Goal: Task Accomplishment & Management: Complete application form

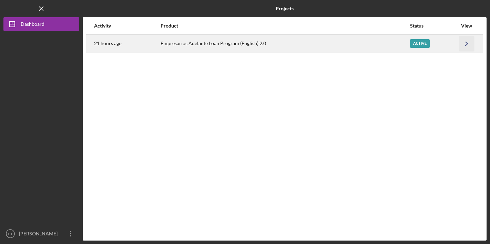
click at [463, 43] on icon "Icon/Navigate" at bounding box center [467, 44] width 16 height 16
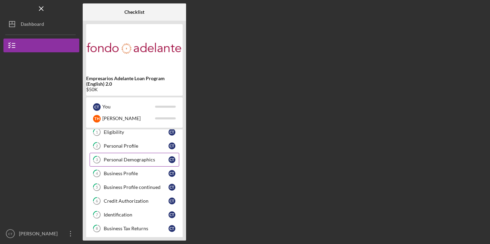
scroll to position [19, 0]
click at [150, 172] on div "Business Profile" at bounding box center [136, 173] width 65 height 6
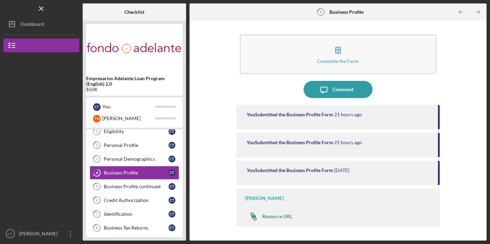
click at [279, 218] on div "Resource URL" at bounding box center [277, 217] width 30 height 6
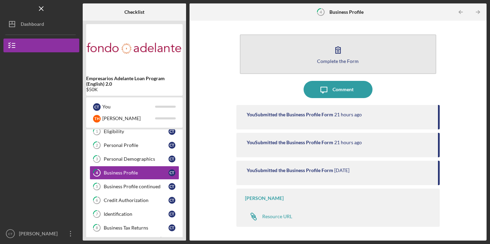
click at [335, 55] on icon "button" at bounding box center [337, 49] width 17 height 17
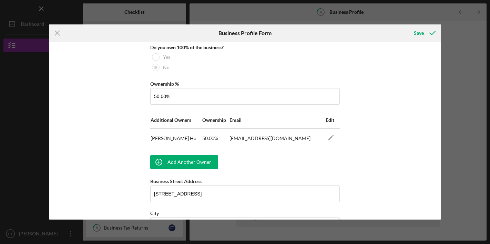
scroll to position [376, 0]
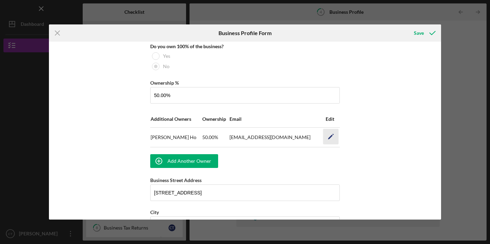
click at [332, 137] on icon "Icon/Edit" at bounding box center [331, 137] width 16 height 16
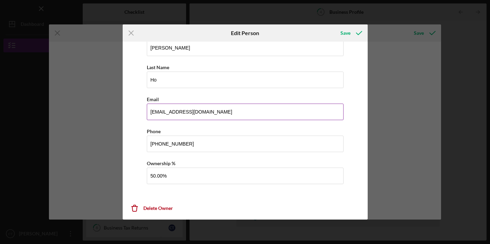
scroll to position [0, 0]
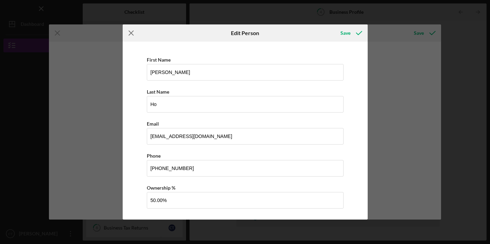
click at [128, 34] on icon "Icon/Menu Close" at bounding box center [131, 32] width 17 height 17
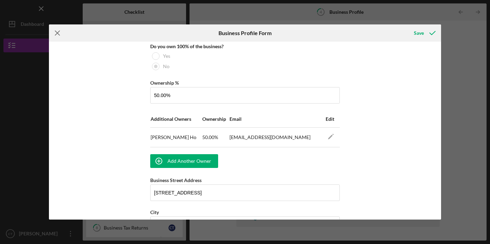
click at [58, 32] on icon "Icon/Menu Close" at bounding box center [57, 32] width 17 height 17
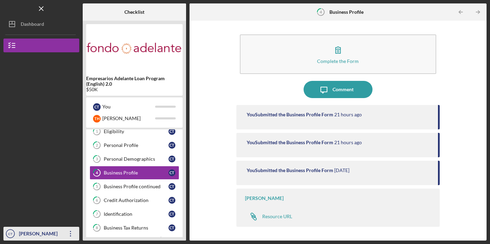
click at [68, 233] on icon "Icon/Overflow" at bounding box center [70, 233] width 17 height 17
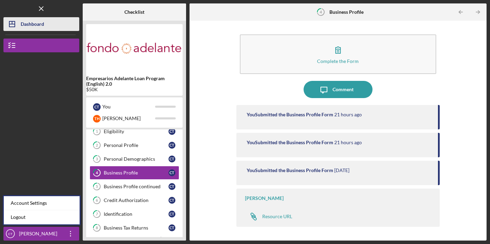
click at [41, 29] on div "Dashboard" at bounding box center [32, 25] width 23 height 16
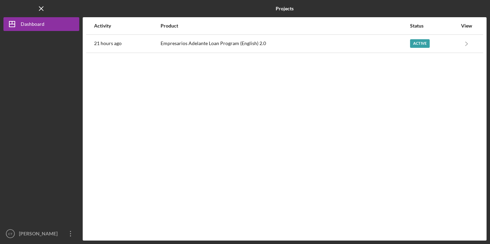
click at [468, 27] on div "View" at bounding box center [466, 26] width 17 height 6
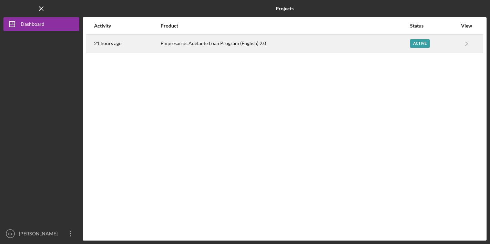
click at [418, 42] on div "Active" at bounding box center [420, 43] width 20 height 9
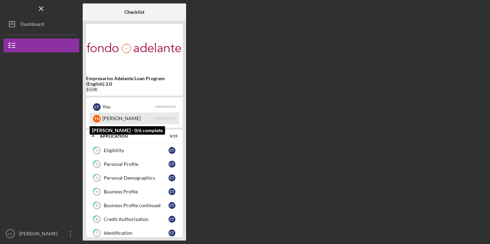
click at [144, 113] on div "[PERSON_NAME]" at bounding box center [128, 119] width 53 height 12
click at [143, 118] on div "[PERSON_NAME]" at bounding box center [128, 119] width 53 height 12
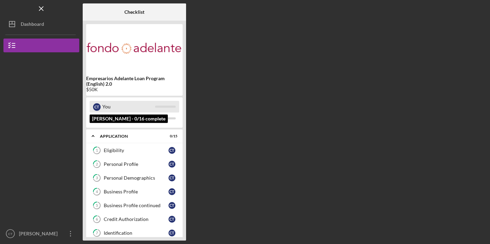
click at [135, 105] on div "You" at bounding box center [128, 107] width 53 height 12
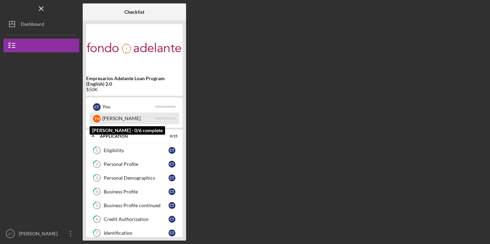
click at [118, 117] on div "[PERSON_NAME]" at bounding box center [128, 119] width 53 height 12
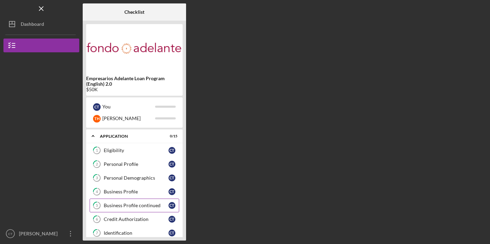
scroll to position [19, 0]
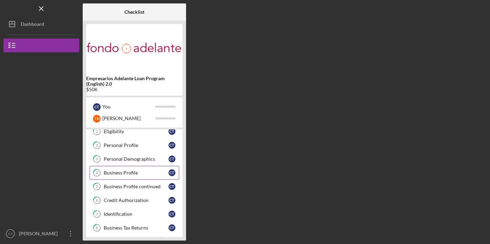
click at [120, 173] on div "Business Profile" at bounding box center [136, 173] width 65 height 6
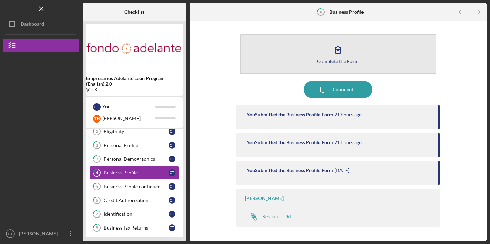
click at [336, 45] on icon "button" at bounding box center [337, 49] width 17 height 17
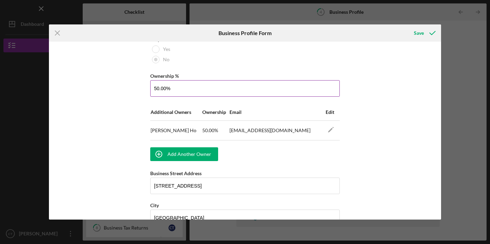
scroll to position [385, 0]
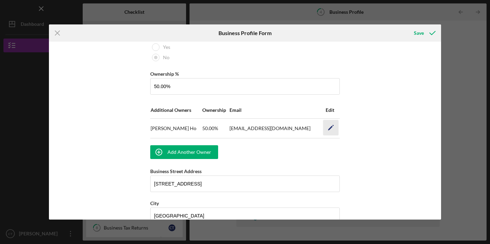
click at [329, 127] on polygon "button" at bounding box center [330, 128] width 5 height 5
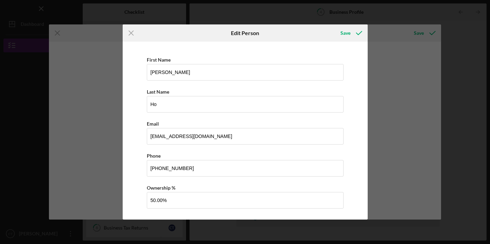
scroll to position [24, 0]
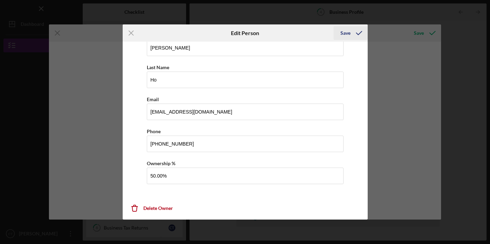
click at [345, 35] on div "Save" at bounding box center [346, 33] width 10 height 14
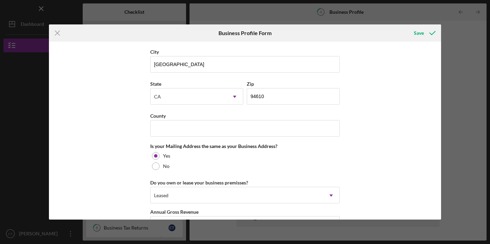
scroll to position [623, 0]
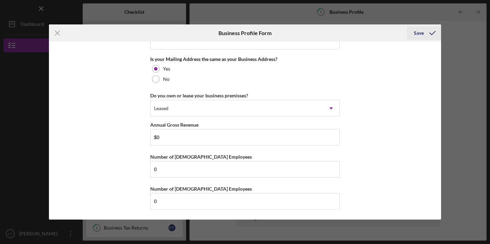
click at [423, 32] on div "Save" at bounding box center [419, 33] width 10 height 14
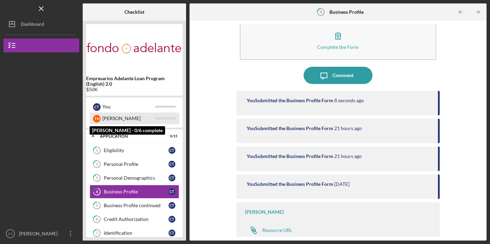
click at [112, 121] on div "[PERSON_NAME]" at bounding box center [128, 119] width 53 height 12
click at [98, 120] on div "T H" at bounding box center [97, 119] width 8 height 8
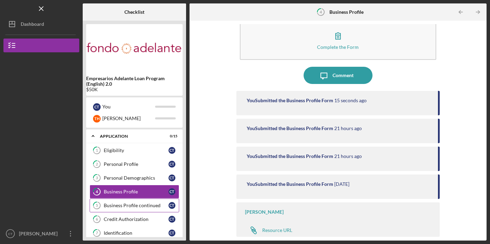
click at [159, 203] on div "Business Profile continued" at bounding box center [136, 206] width 65 height 6
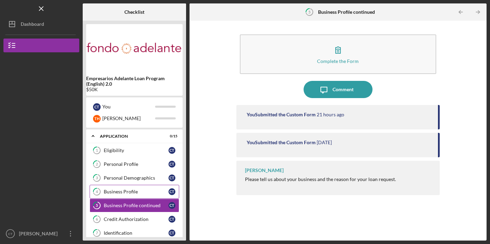
click at [157, 190] on div "Business Profile" at bounding box center [136, 192] width 65 height 6
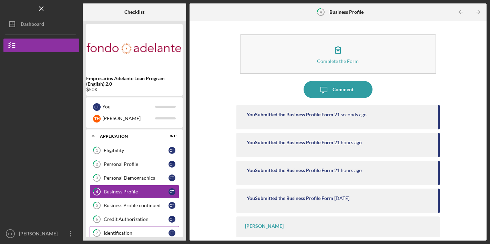
click at [143, 231] on div "Identification" at bounding box center [136, 234] width 65 height 6
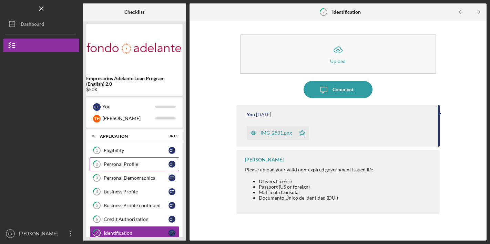
click at [148, 164] on div "Personal Profile" at bounding box center [136, 165] width 65 height 6
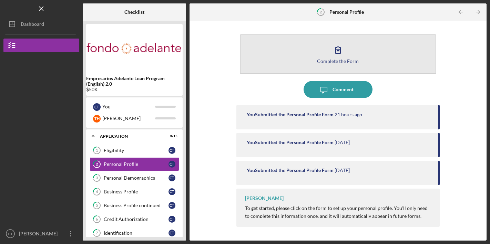
click at [322, 60] on div "Complete the Form" at bounding box center [338, 61] width 42 height 5
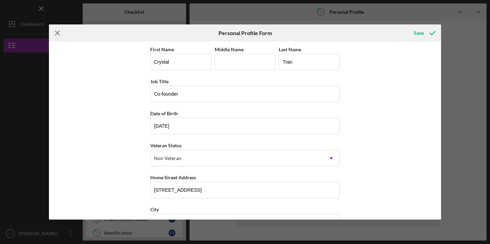
click at [50, 34] on icon "Icon/Menu Close" at bounding box center [57, 32] width 17 height 17
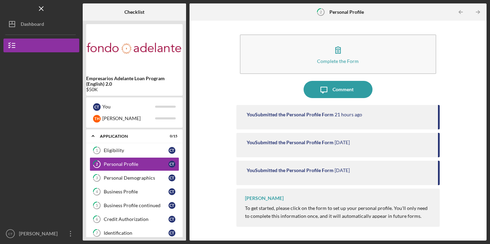
click at [291, 119] on div "You Submitted the Personal Profile Form 21 hours ago" at bounding box center [337, 117] width 203 height 24
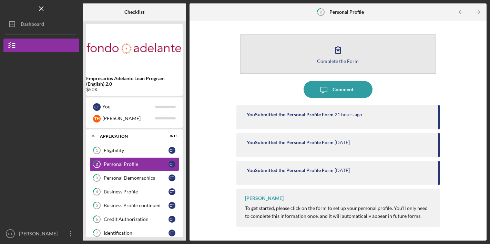
click at [336, 52] on icon "button" at bounding box center [337, 49] width 17 height 17
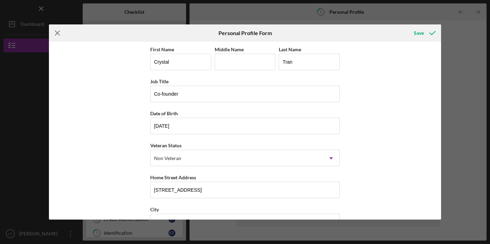
click at [59, 30] on icon "Icon/Menu Close" at bounding box center [57, 32] width 17 height 17
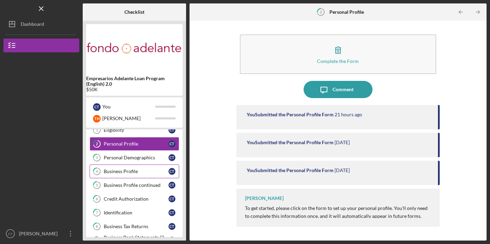
scroll to position [21, 0]
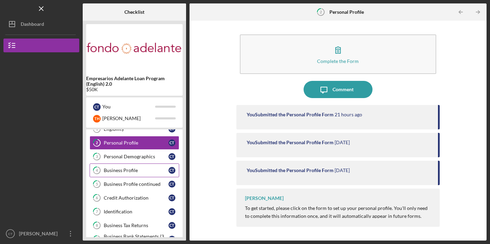
click at [134, 175] on link "4 Business Profile C T" at bounding box center [135, 171] width 90 height 14
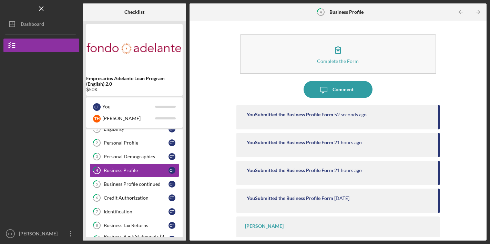
scroll to position [14, 0]
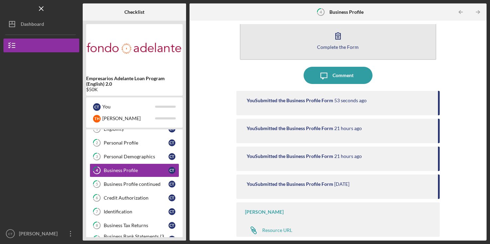
click at [336, 39] on icon "button" at bounding box center [338, 36] width 5 height 7
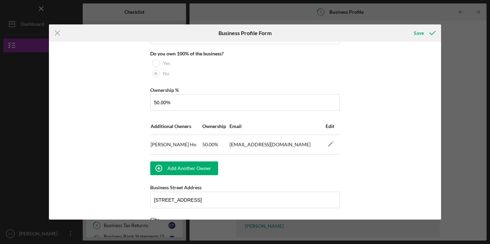
scroll to position [371, 0]
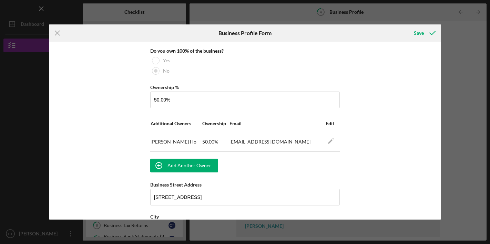
click at [327, 122] on span "Edit" at bounding box center [330, 124] width 9 height 6
click at [329, 141] on icon "Icon/Edit" at bounding box center [331, 142] width 16 height 16
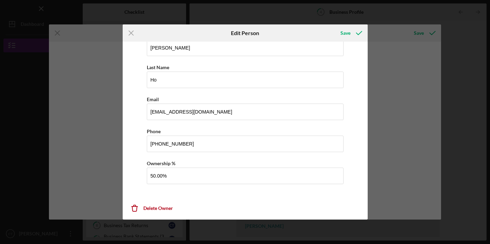
scroll to position [0, 0]
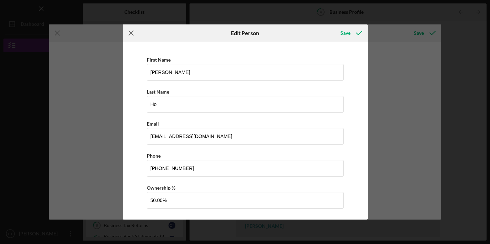
click at [131, 34] on line at bounding box center [131, 33] width 4 height 4
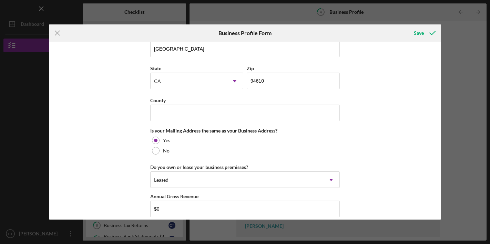
scroll to position [623, 0]
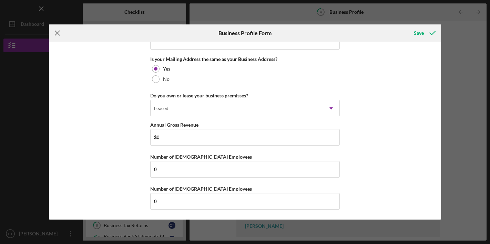
click at [60, 31] on line at bounding box center [57, 33] width 4 height 4
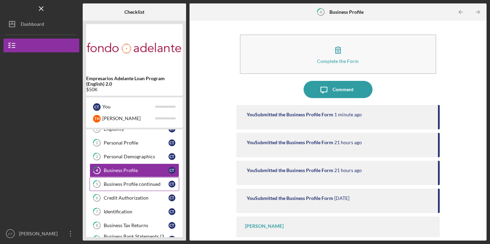
click at [142, 181] on link "5 Business Profile continued C T" at bounding box center [135, 185] width 90 height 14
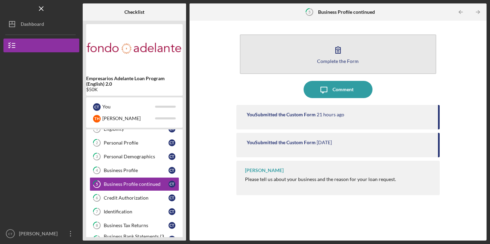
click at [319, 56] on button "Complete the Form Form" at bounding box center [338, 54] width 196 height 40
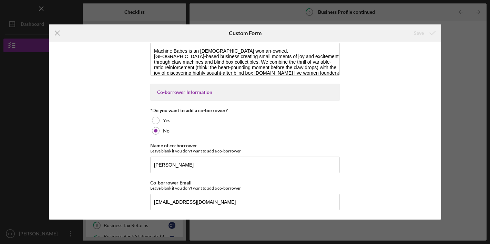
scroll to position [17, 0]
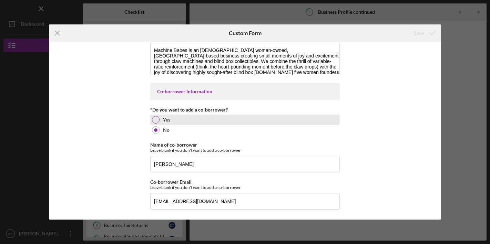
click at [156, 122] on div at bounding box center [156, 120] width 8 height 8
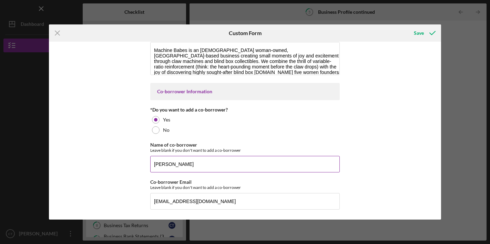
scroll to position [0, 0]
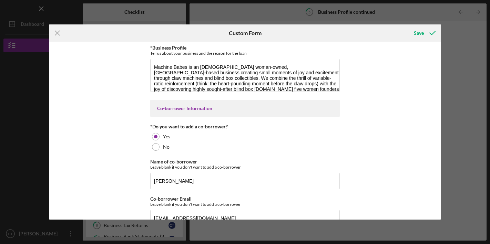
click at [193, 111] on div "Co-borrower Information" at bounding box center [245, 109] width 176 height 6
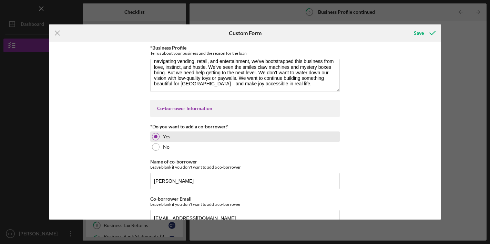
scroll to position [17, 0]
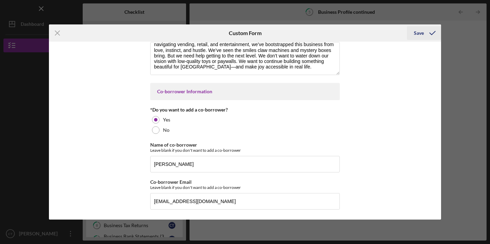
click at [422, 35] on div "Save" at bounding box center [419, 33] width 10 height 14
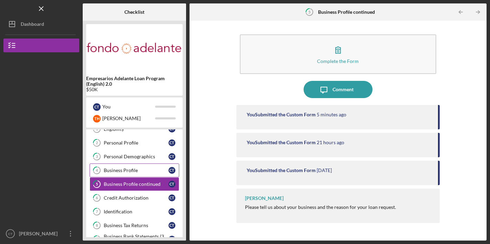
click at [129, 170] on div "Business Profile" at bounding box center [136, 171] width 65 height 6
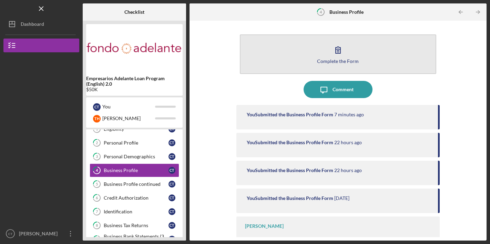
click at [338, 50] on icon "button" at bounding box center [338, 50] width 5 height 7
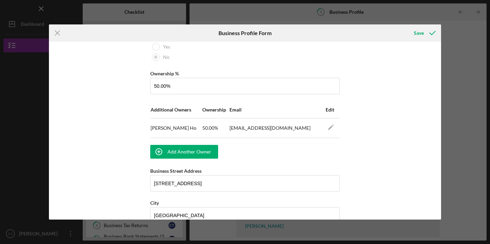
scroll to position [388, 0]
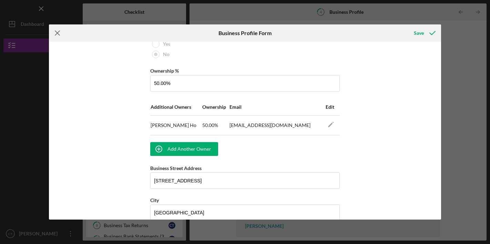
click at [57, 32] on line at bounding box center [57, 33] width 4 height 4
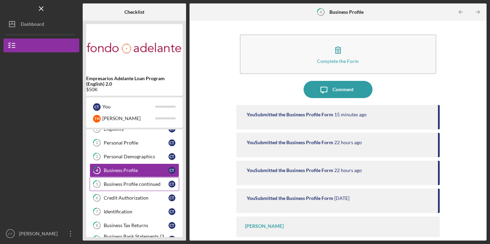
click at [136, 182] on div "Business Profile continued" at bounding box center [136, 185] width 65 height 6
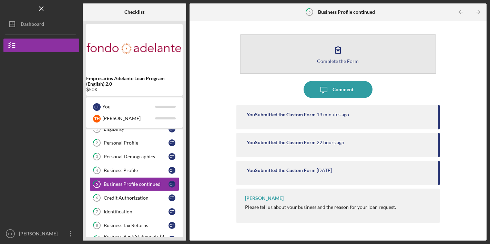
click at [346, 49] on button "Complete the Form Form" at bounding box center [338, 54] width 196 height 40
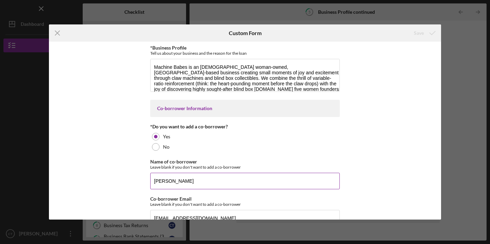
scroll to position [17, 0]
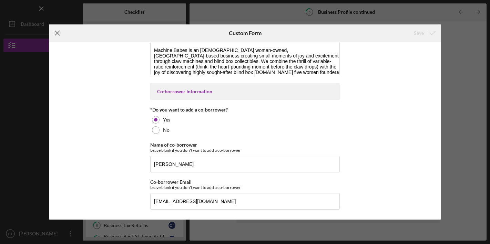
click at [57, 32] on icon "Icon/Menu Close" at bounding box center [57, 32] width 17 height 17
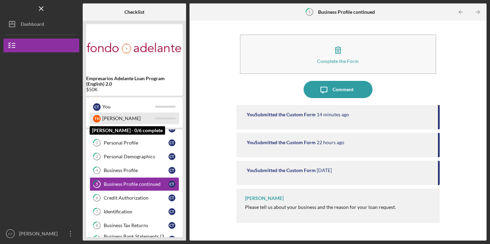
click at [104, 121] on div "[PERSON_NAME]" at bounding box center [128, 119] width 53 height 12
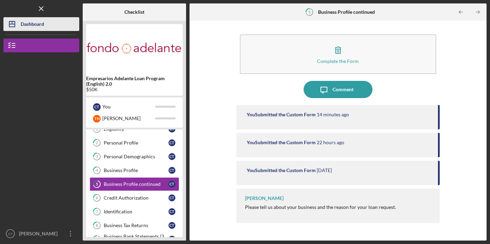
click at [39, 28] on div "Dashboard" at bounding box center [32, 25] width 23 height 16
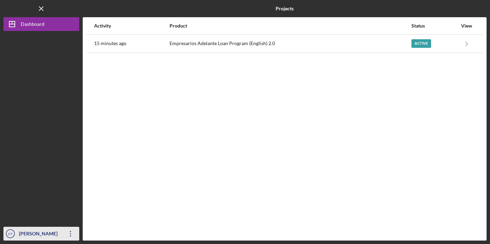
click at [73, 235] on icon "Icon/Overflow" at bounding box center [70, 233] width 17 height 17
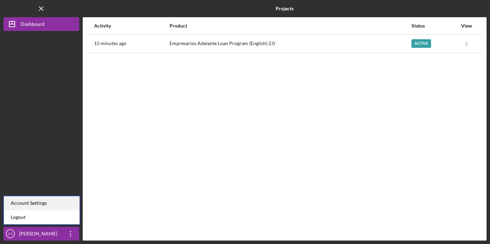
click at [51, 206] on div "Account Settings" at bounding box center [42, 203] width 76 height 14
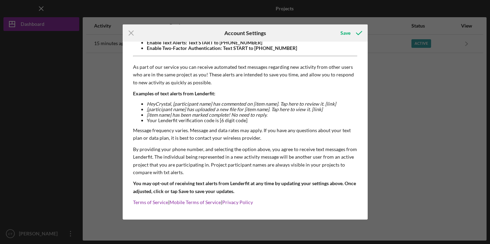
scroll to position [64, 0]
click at [132, 31] on icon "Icon/Menu Close" at bounding box center [131, 32] width 17 height 17
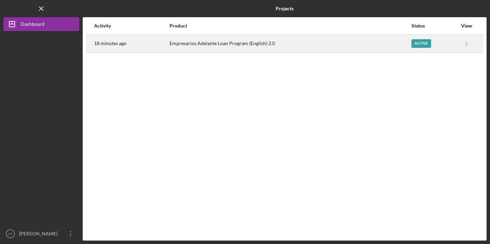
click at [389, 41] on div "Empresarios Adelante Loan Program (English) 2.0" at bounding box center [290, 43] width 241 height 17
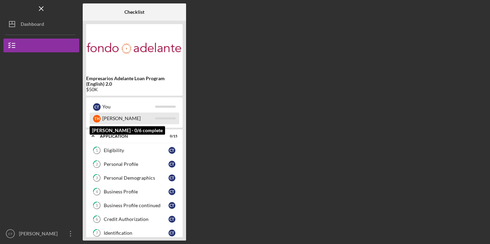
click at [154, 119] on div "[PERSON_NAME]" at bounding box center [128, 119] width 53 height 12
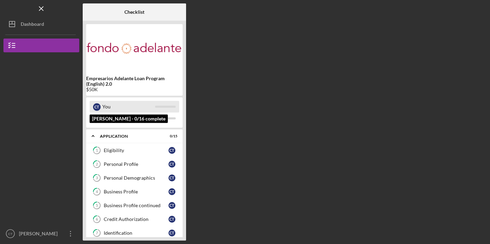
click at [152, 108] on div "You" at bounding box center [128, 107] width 53 height 12
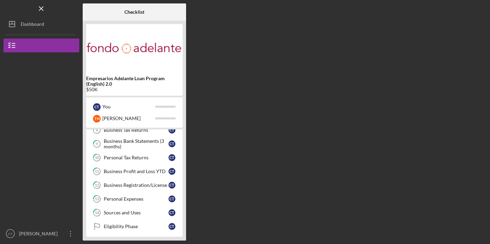
scroll to position [135, 0]
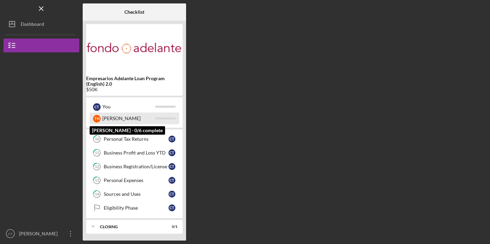
click at [136, 119] on div "[PERSON_NAME]" at bounding box center [128, 119] width 53 height 12
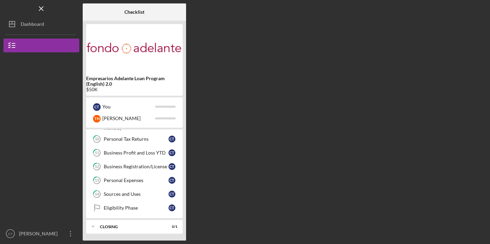
click at [145, 67] on img at bounding box center [134, 48] width 97 height 41
click at [129, 42] on img at bounding box center [134, 48] width 97 height 41
click at [123, 49] on img at bounding box center [134, 48] width 97 height 41
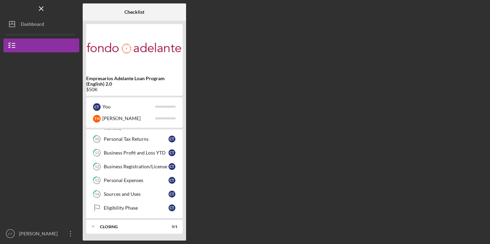
click at [123, 49] on img at bounding box center [134, 48] width 97 height 41
click at [91, 54] on img at bounding box center [134, 48] width 97 height 41
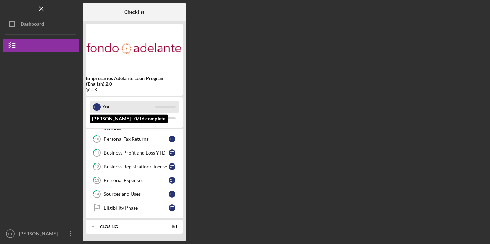
click at [132, 110] on div "You" at bounding box center [128, 107] width 53 height 12
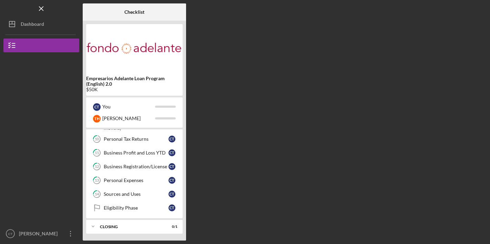
click at [134, 125] on div "C T You T H [PERSON_NAME]" at bounding box center [134, 113] width 97 height 30
click at [122, 207] on div "Eligibility Phase" at bounding box center [136, 208] width 65 height 6
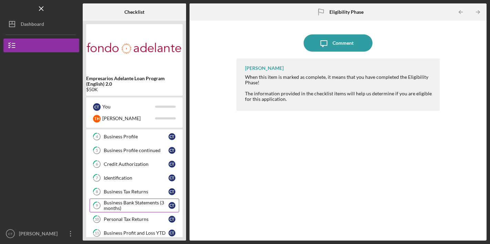
scroll to position [54, 0]
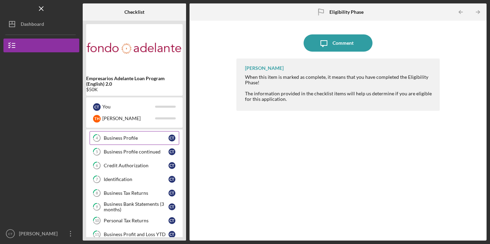
click at [145, 139] on div "Business Profile" at bounding box center [136, 138] width 65 height 6
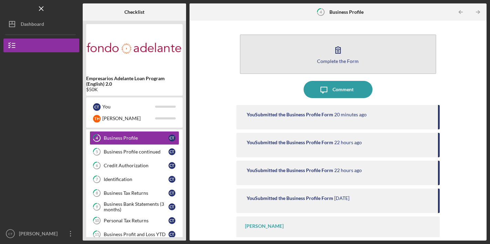
click at [337, 52] on icon "button" at bounding box center [338, 50] width 5 height 7
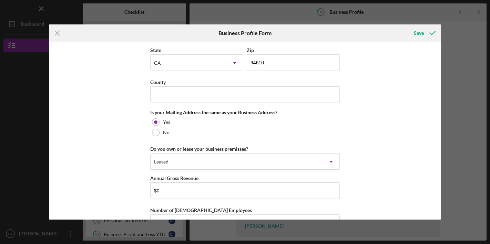
scroll to position [623, 0]
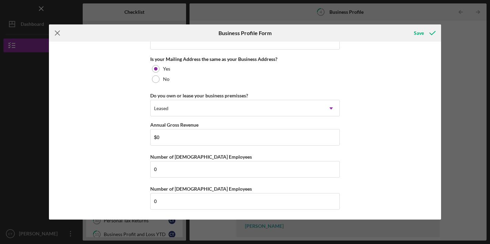
click at [58, 31] on icon "Icon/Menu Close" at bounding box center [57, 32] width 17 height 17
